Goal: Information Seeking & Learning: Learn about a topic

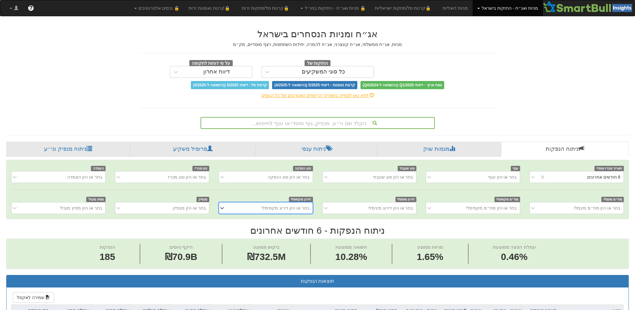
scroll to position [0, 1099]
click at [332, 119] on div "הקלד שם ני״ע, מנפיק, גוף מוסדי או ענף לחיפוש..." at bounding box center [317, 122] width 233 height 11
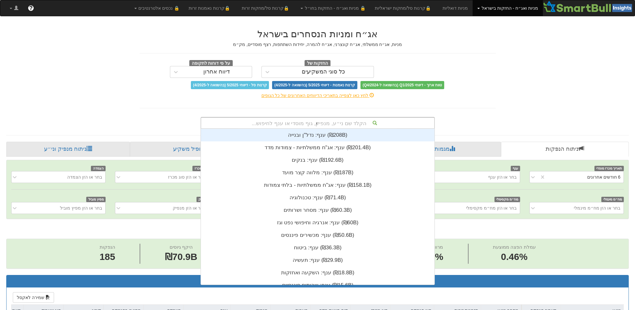
scroll to position [155, 0]
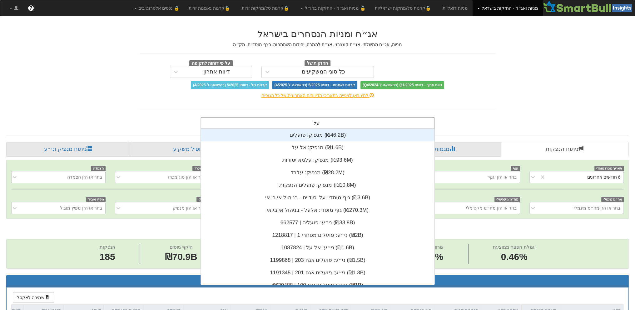
type input "עלב"
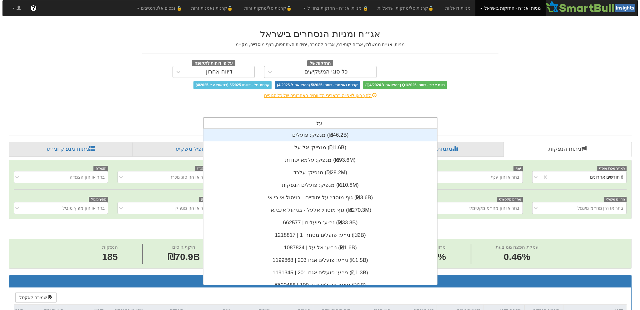
scroll to position [25, 0]
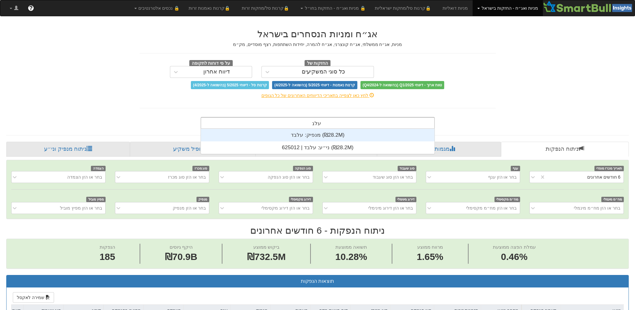
click at [300, 134] on div "מנפיק: ‏עלבד ‎(₪28.2M)‎" at bounding box center [318, 135] width 234 height 12
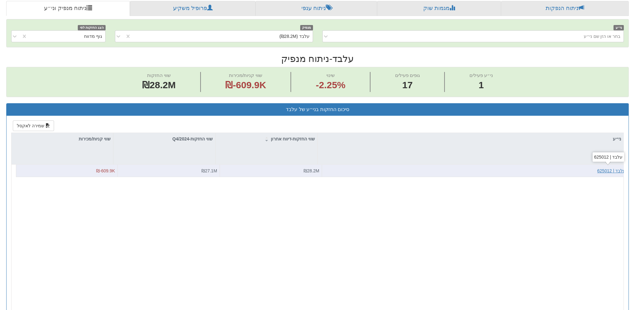
click at [606, 169] on div "עלבד | 625012" at bounding box center [611, 170] width 28 height 6
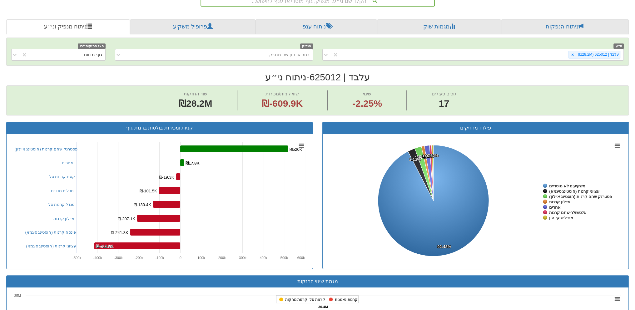
scroll to position [29, 0]
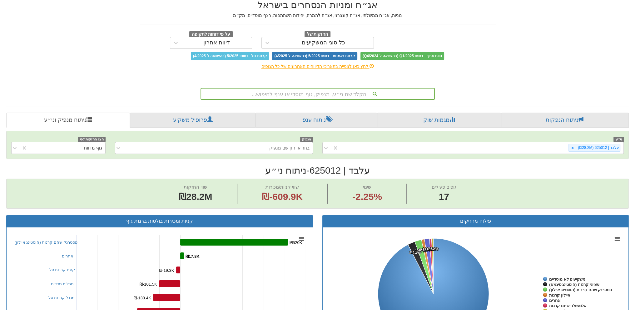
click at [326, 91] on div "הקלד שם ני״ע, מנפיק, גוף מוסדי או ענף לחיפוש..." at bounding box center [317, 93] width 233 height 11
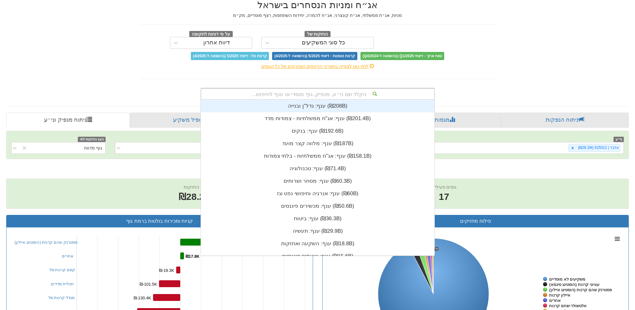
scroll to position [155, 0]
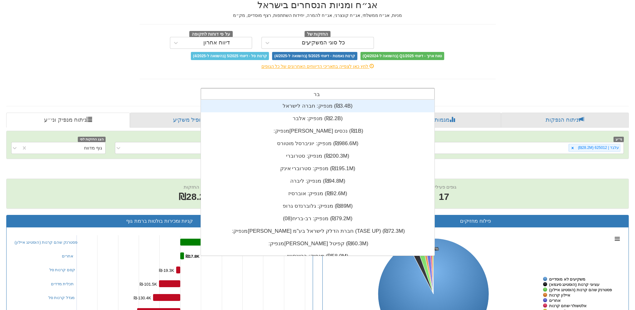
type input "ברן"
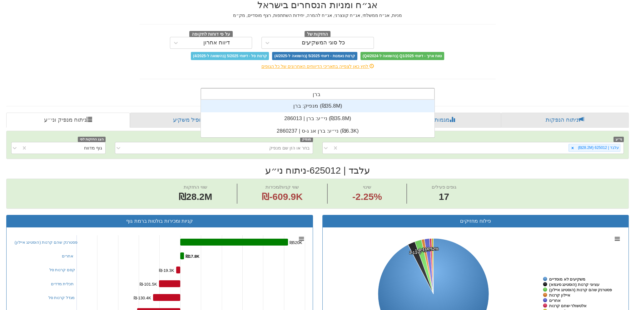
click at [316, 103] on div "מנפיק: ‏ברן ‎(₪35.8M)‎" at bounding box center [318, 106] width 234 height 12
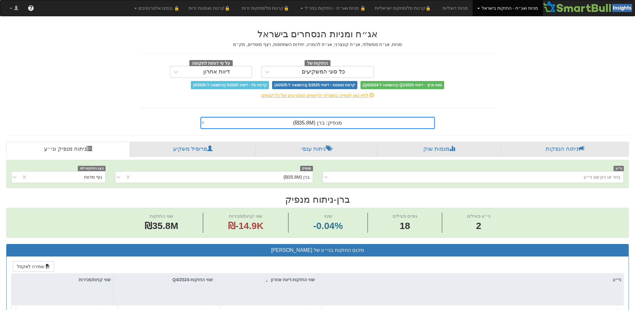
scroll to position [172, 0]
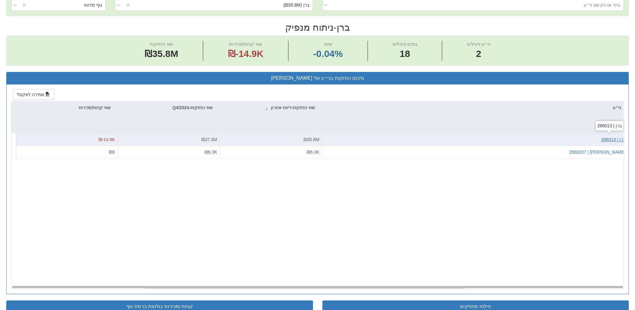
click at [612, 136] on div "ברן | 286013" at bounding box center [613, 139] width 24 height 6
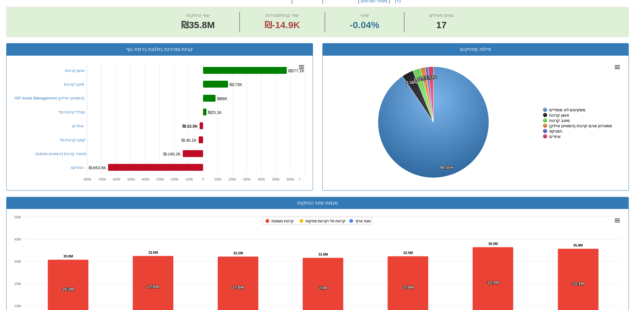
scroll to position [45, 0]
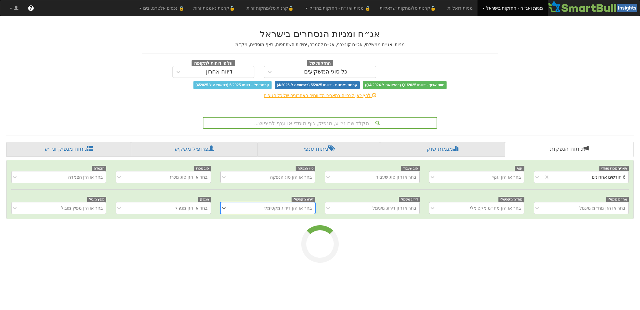
click at [327, 127] on div "הקלד שם ני״ע, מנפיק, גוף מוסדי או ענף לחיפוש..." at bounding box center [319, 122] width 233 height 11
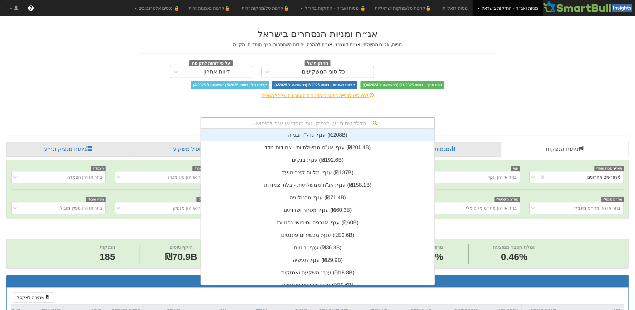
scroll to position [0, 1099]
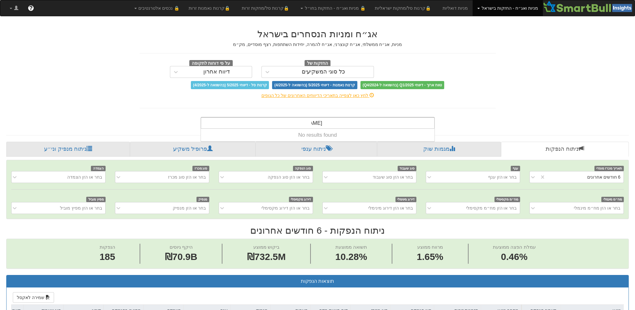
click at [306, 125] on div "טונדו טונדו" at bounding box center [317, 122] width 233 height 11
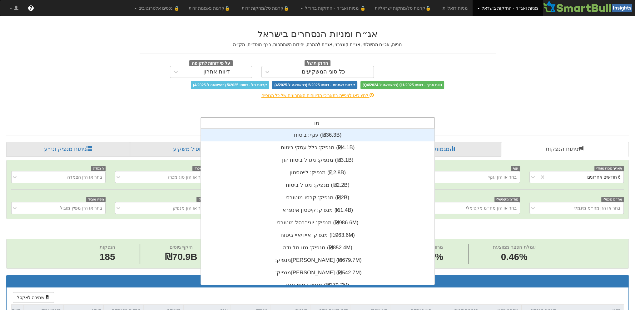
scroll to position [155, 0]
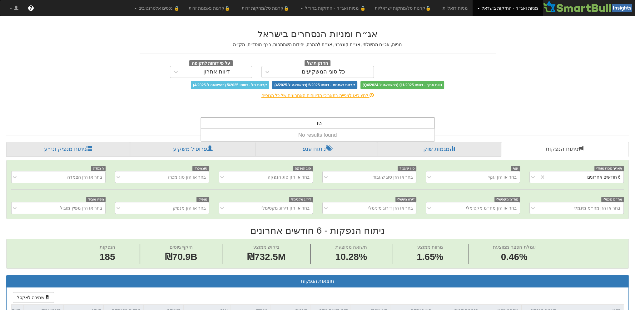
type input "ט"
type input "ס"
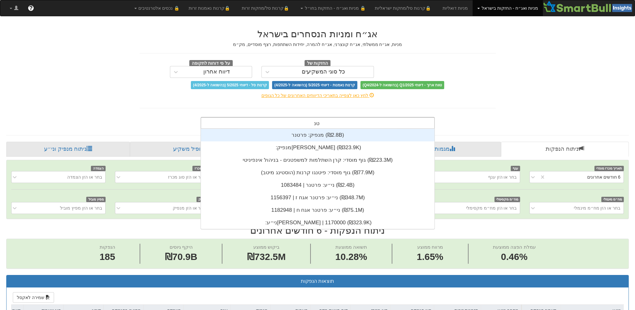
type input "ט"
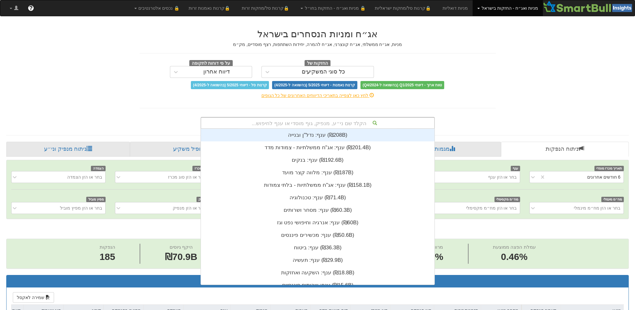
click at [305, 125] on div "הקלד שם ני״ע, מנפיק, גוף מוסדי או ענף לחיפוש..." at bounding box center [317, 122] width 233 height 11
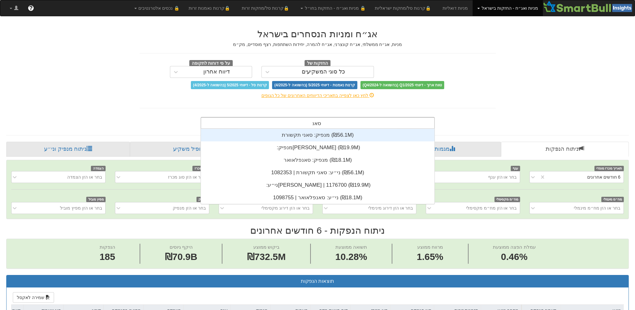
type input "סאני"
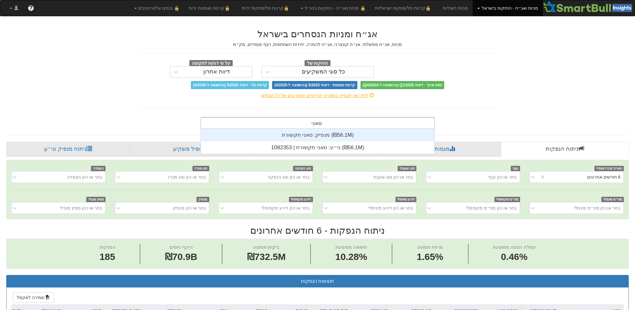
scroll to position [25, 0]
click at [311, 135] on div "מנפיק: ‏סאני תקשורת ‎(₪56.1M)‎" at bounding box center [318, 135] width 234 height 12
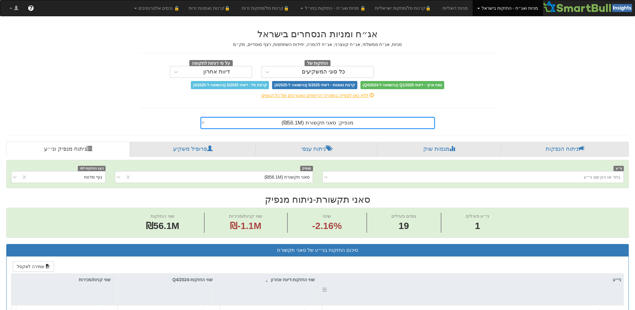
scroll to position [78, 0]
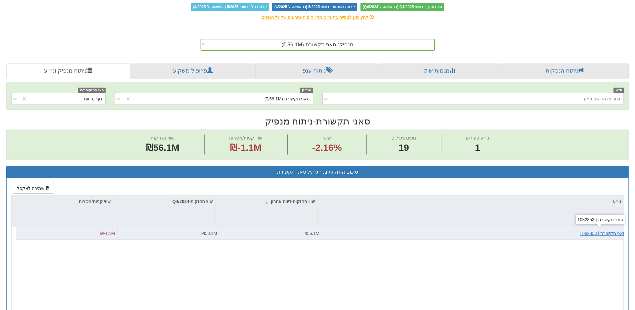
click at [602, 233] on div "סאני תקשורת | 1082353" at bounding box center [603, 233] width 46 height 6
